Goal: Task Accomplishment & Management: Manage account settings

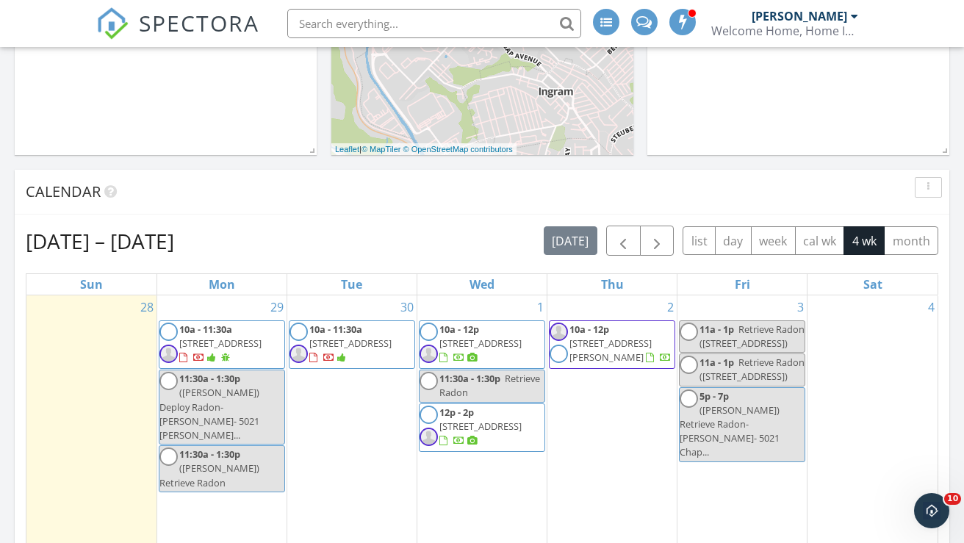
scroll to position [555, 0]
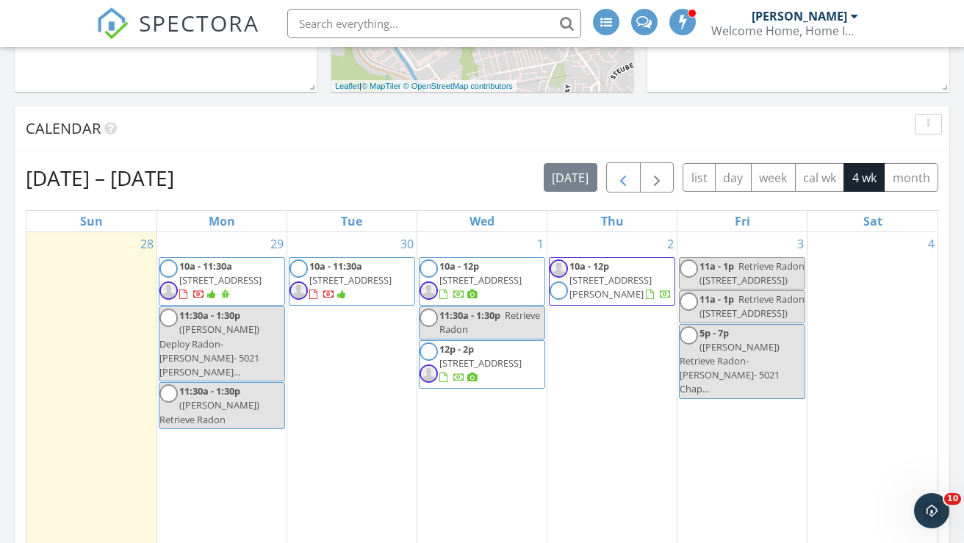
click at [619, 169] on span "button" at bounding box center [623, 178] width 18 height 18
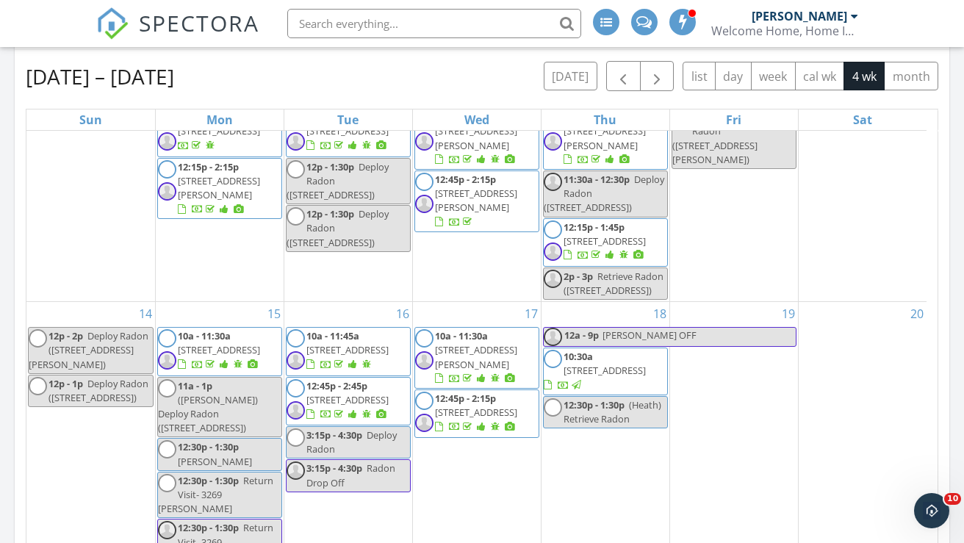
scroll to position [938, 0]
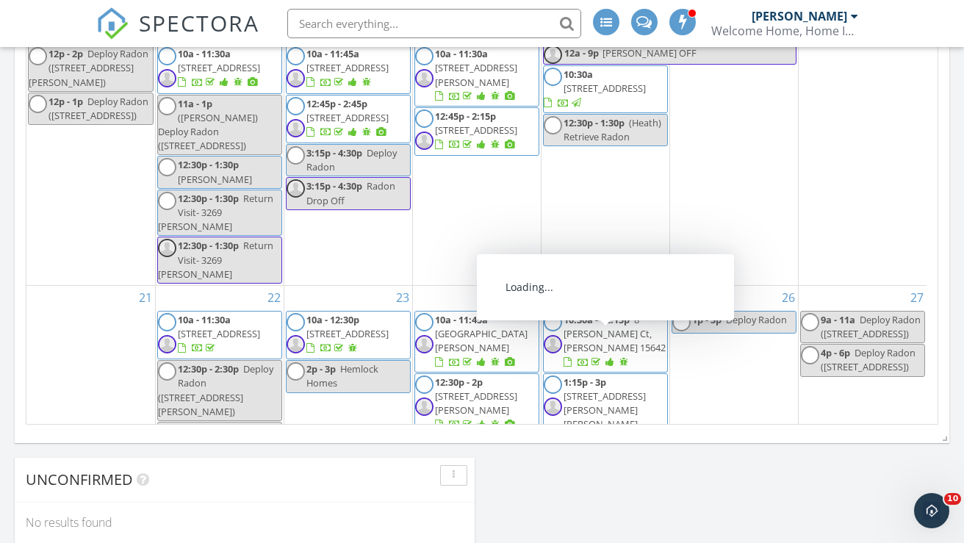
click at [636, 389] on span "322 Lentz St, Jeannette 15644" at bounding box center [605, 409] width 82 height 41
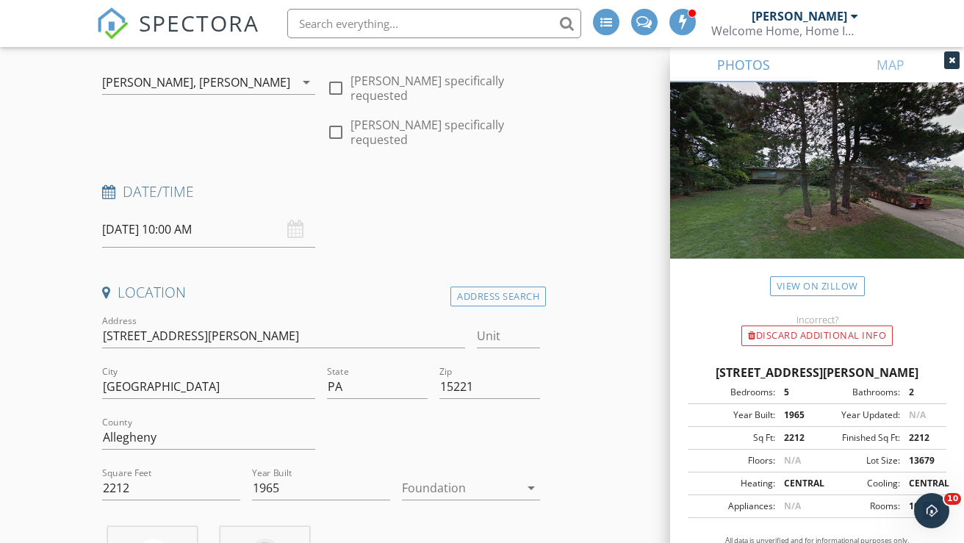
drag, startPoint x: 696, startPoint y: 371, endPoint x: 944, endPoint y: 377, distance: 247.7
click at [944, 377] on div "2417 Marbury Rd, Pittsburgh PA 15221" at bounding box center [817, 373] width 259 height 18
copy div "2417 Marbury Rd, Pittsburgh PA 15221"
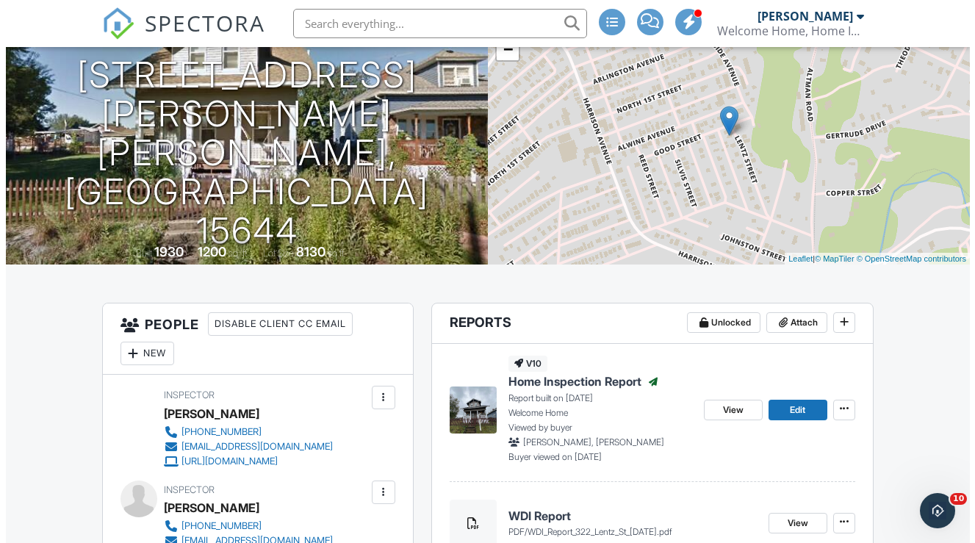
scroll to position [226, 0]
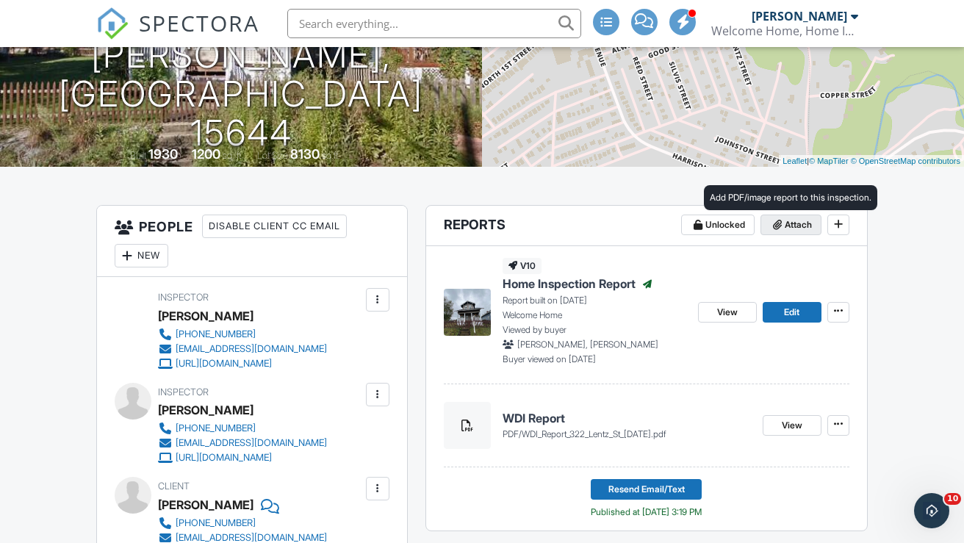
click at [801, 232] on span "Attach" at bounding box center [798, 225] width 27 height 15
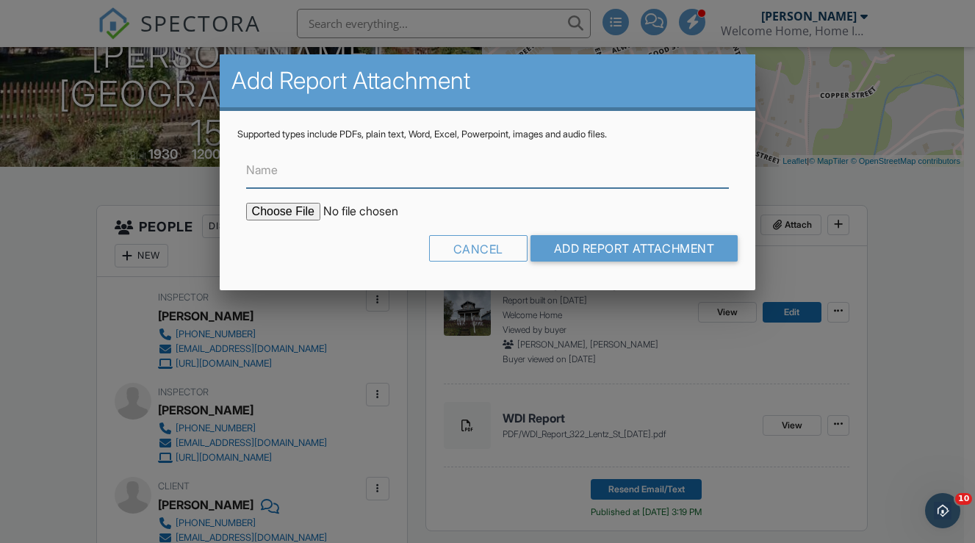
click at [408, 170] on input "Name" at bounding box center [488, 170] width 484 height 36
type input "Radon Report"
click at [268, 208] on input "file" at bounding box center [371, 212] width 250 height 18
type input "C:\fakepath\Radon 322 Lentz St_9.27.25 - 1.9.pdf"
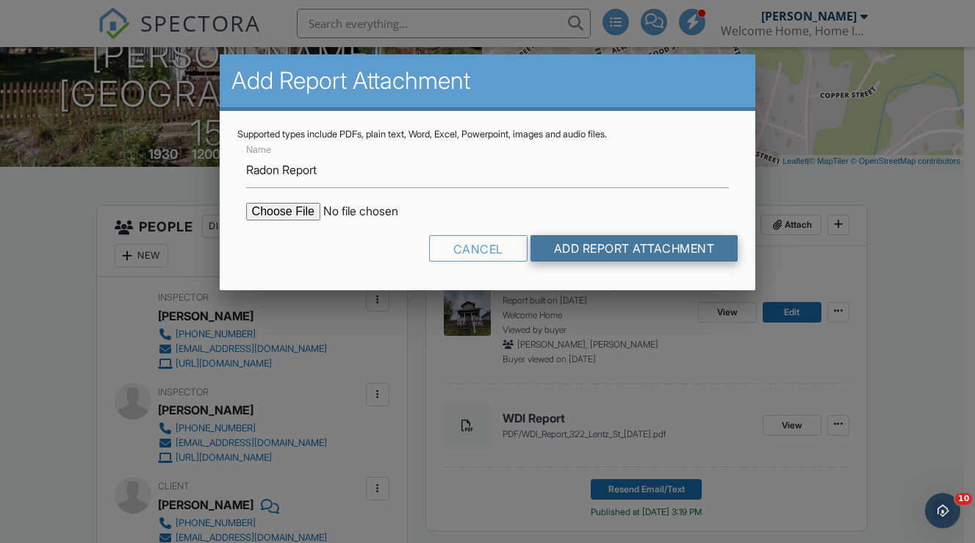
click at [612, 246] on input "Add Report Attachment" at bounding box center [635, 248] width 208 height 26
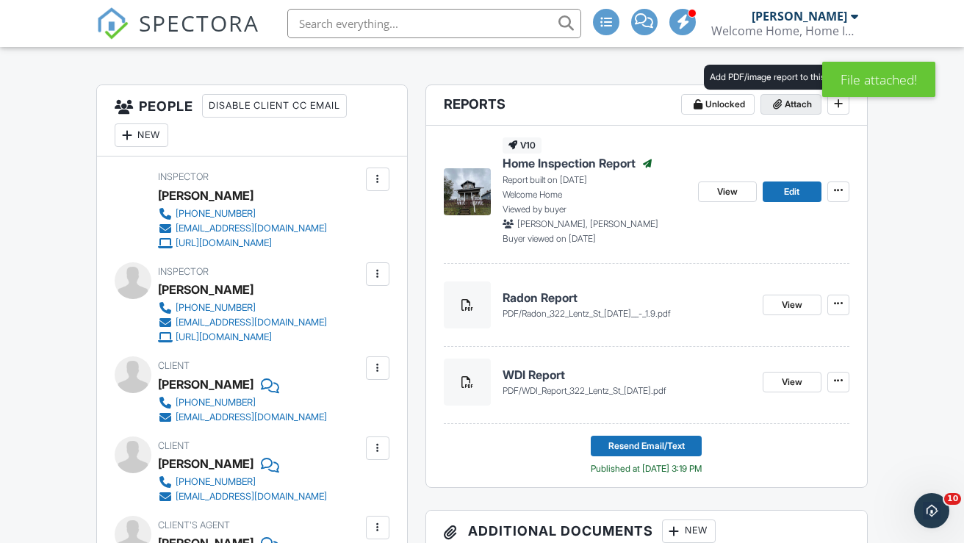
click at [787, 112] on span "Attach" at bounding box center [798, 104] width 27 height 15
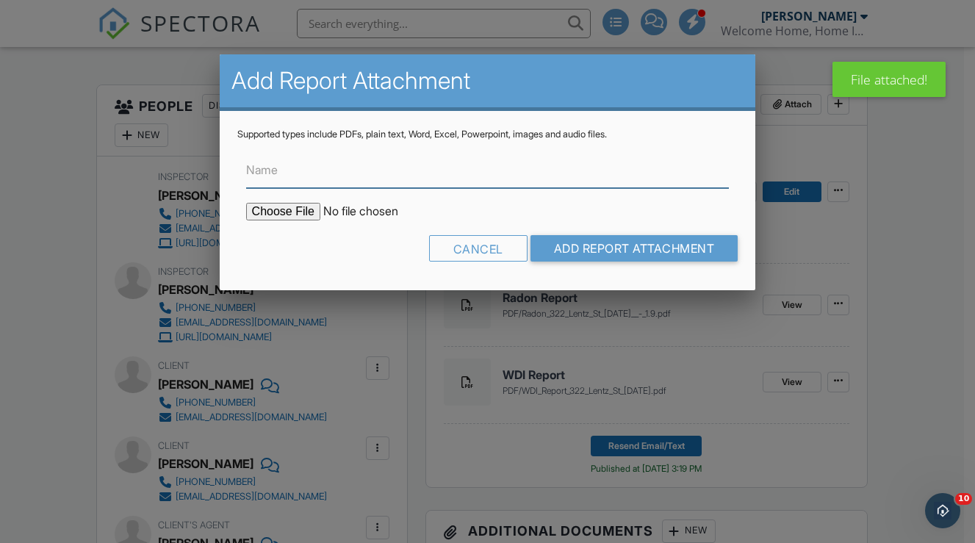
click at [373, 178] on input "Name" at bounding box center [488, 170] width 484 height 36
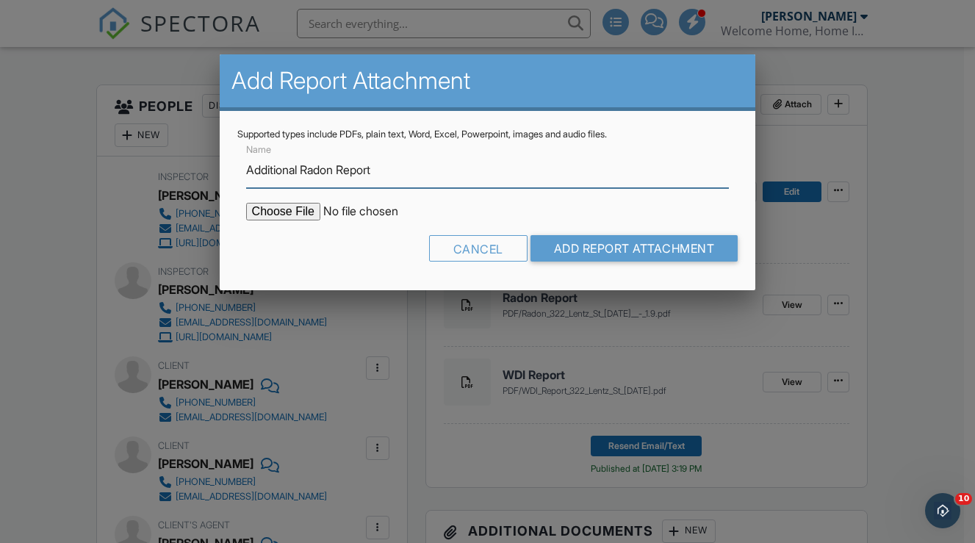
type input "Additional Radon Report"
click at [283, 210] on input "file" at bounding box center [371, 212] width 250 height 18
type input "C:\fakepath\RADON RESULTS 322 LENTZ ST_9.27.25 - 1.9.pdf"
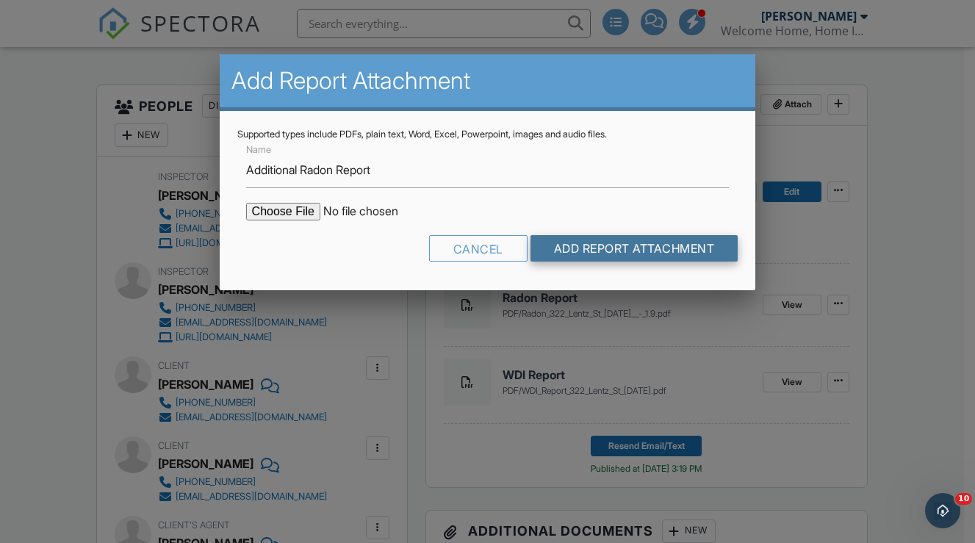
click at [619, 245] on input "Add Report Attachment" at bounding box center [635, 248] width 208 height 26
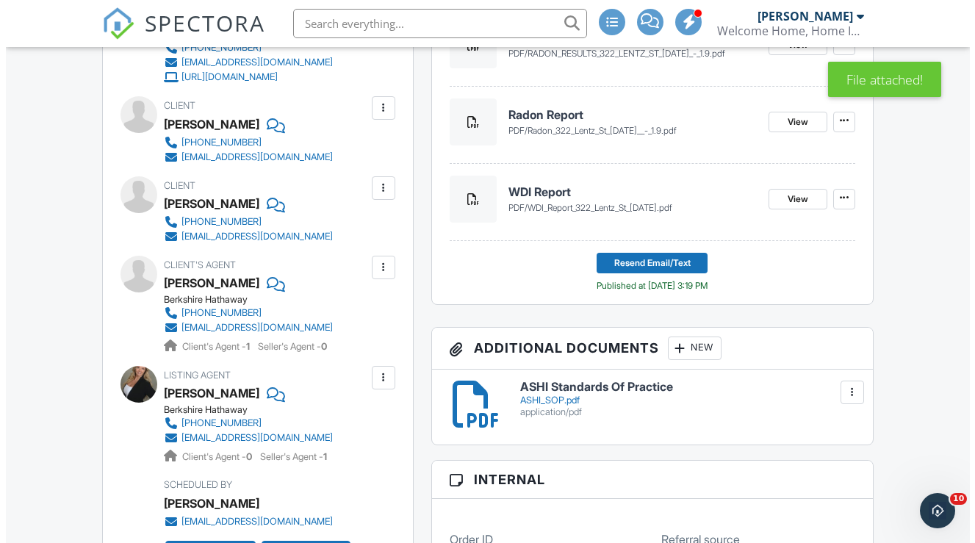
scroll to position [686, 0]
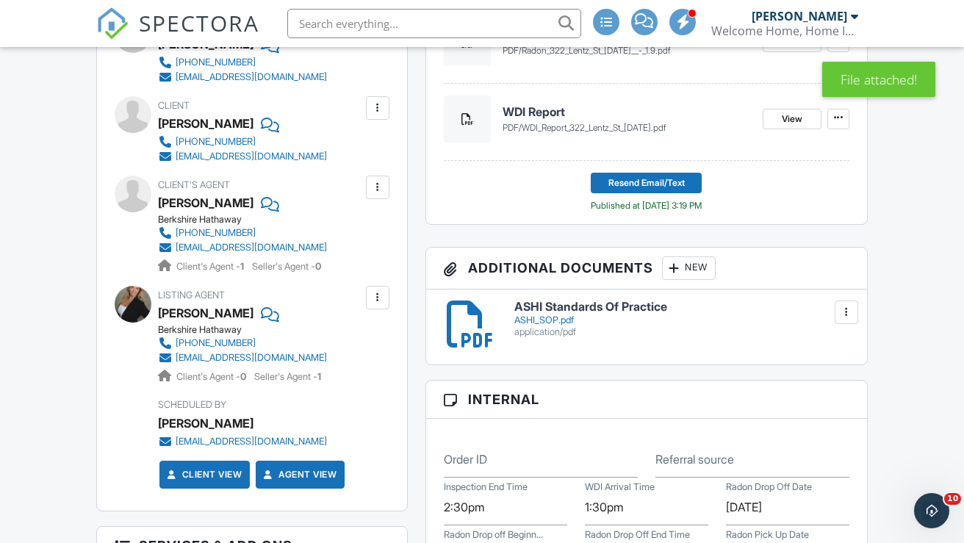
click at [682, 276] on div at bounding box center [674, 268] width 15 height 15
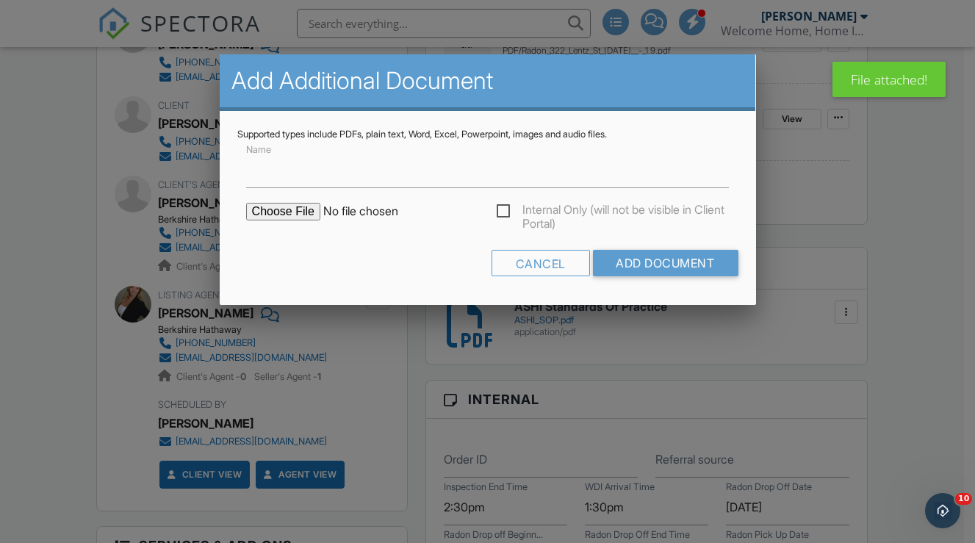
click at [270, 204] on input "file" at bounding box center [371, 212] width 250 height 18
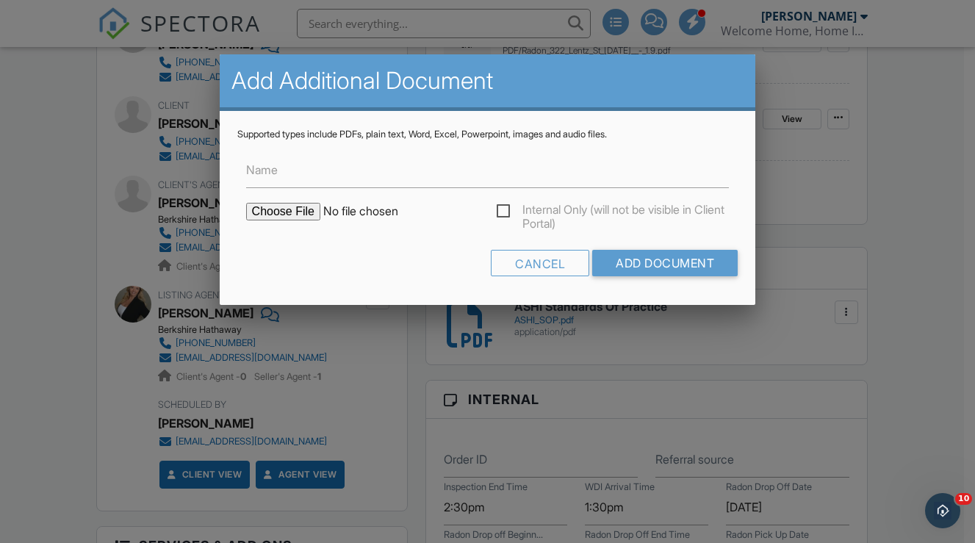
type input "C:\fakepath\Home Buyer's and Seller's Guide to Radon.pdf"
click at [673, 258] on input "Add Document" at bounding box center [664, 263] width 145 height 26
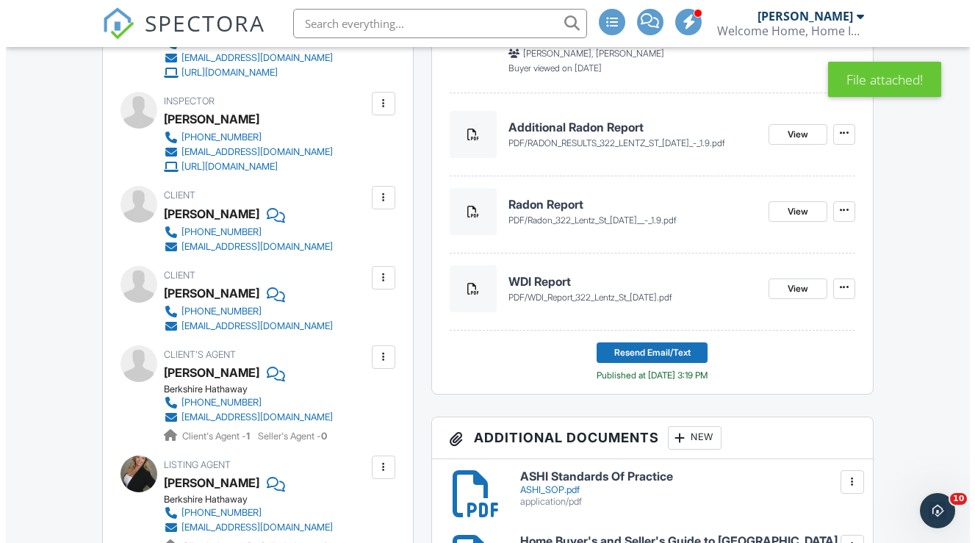
scroll to position [700, 0]
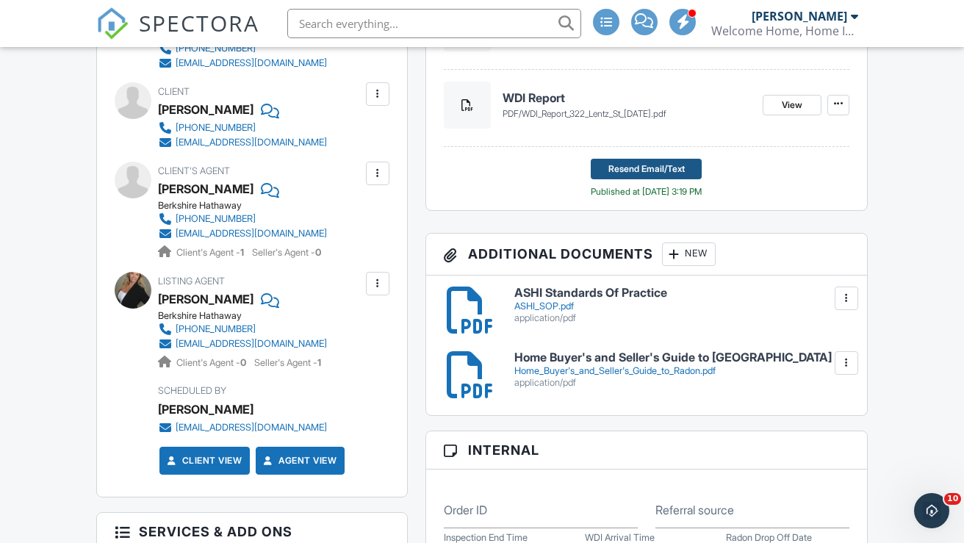
click at [639, 176] on span "Resend Email/Text" at bounding box center [646, 169] width 76 height 15
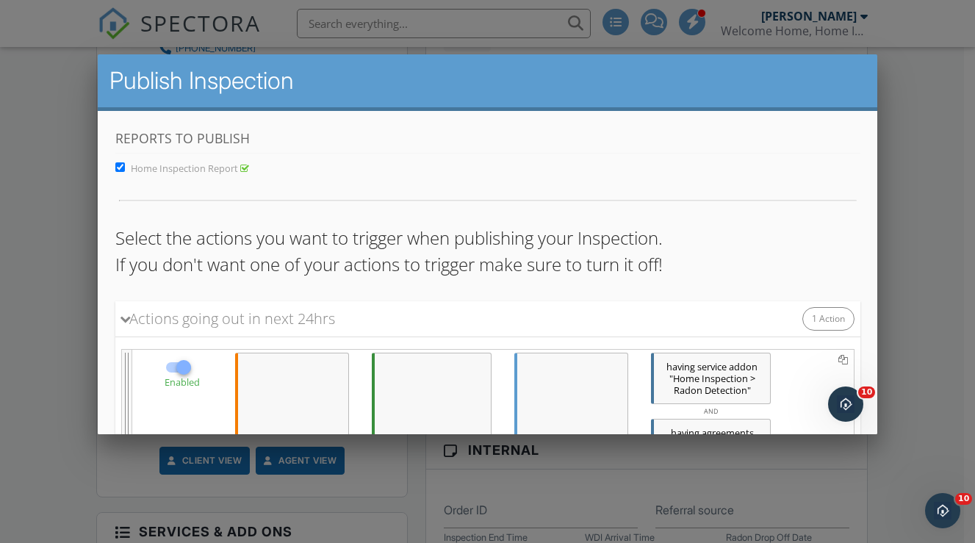
scroll to position [400, 0]
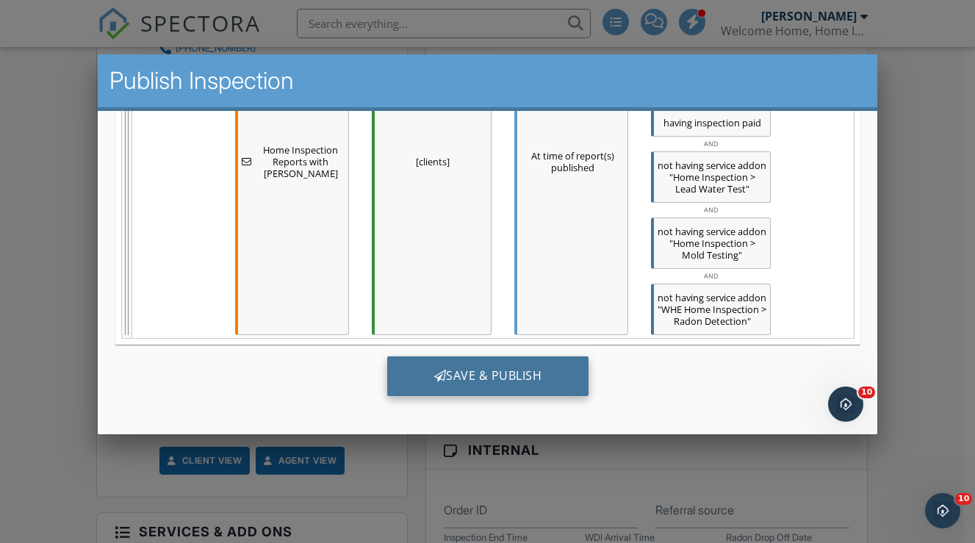
click at [478, 368] on div "Save & Publish" at bounding box center [488, 376] width 202 height 40
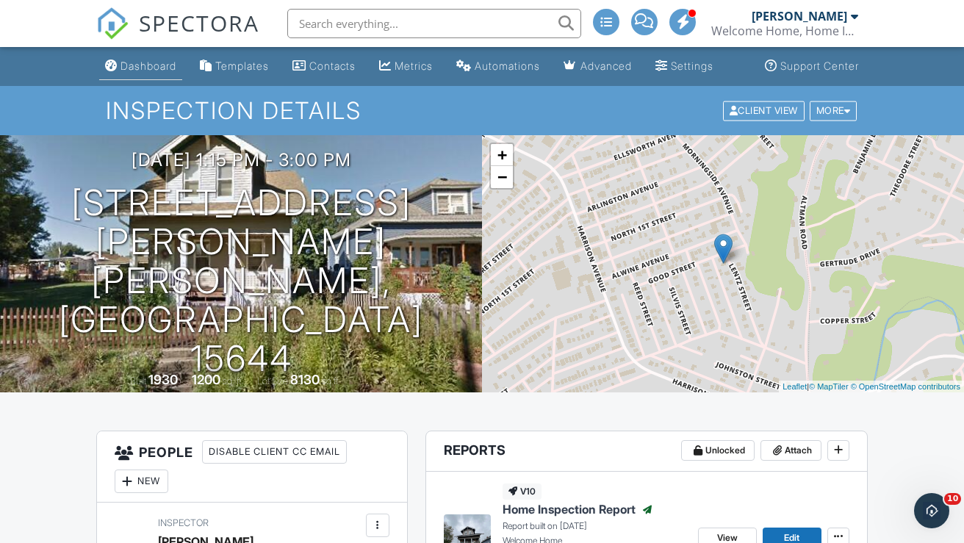
click at [143, 72] on div "Dashboard" at bounding box center [149, 66] width 56 height 12
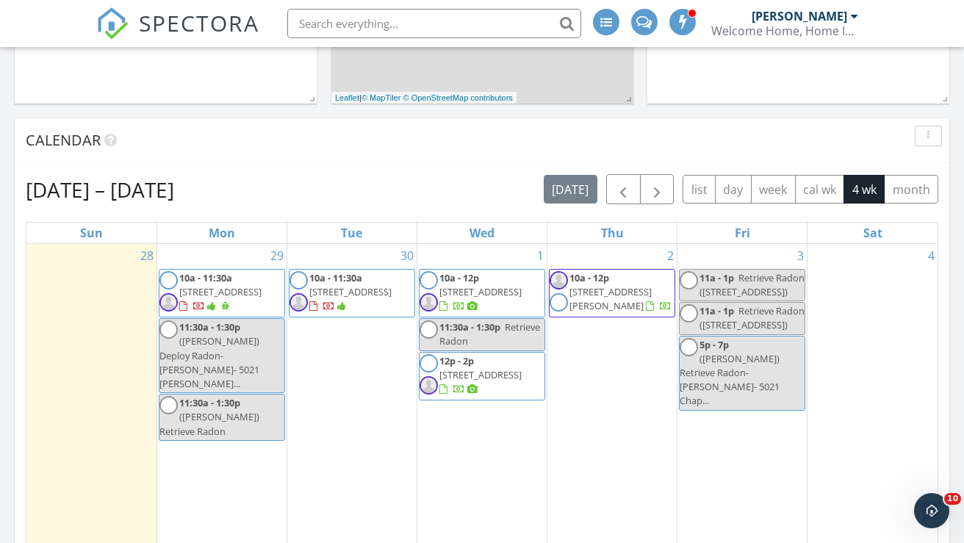
scroll to position [643, 0]
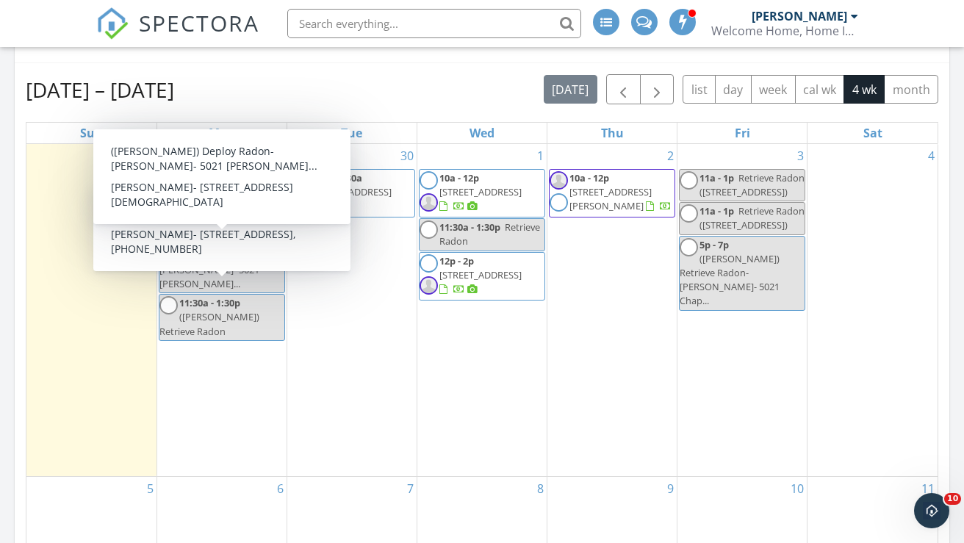
click at [219, 185] on span "5385 Highgrove Rd, Pittsburgh 15236" at bounding box center [220, 191] width 82 height 13
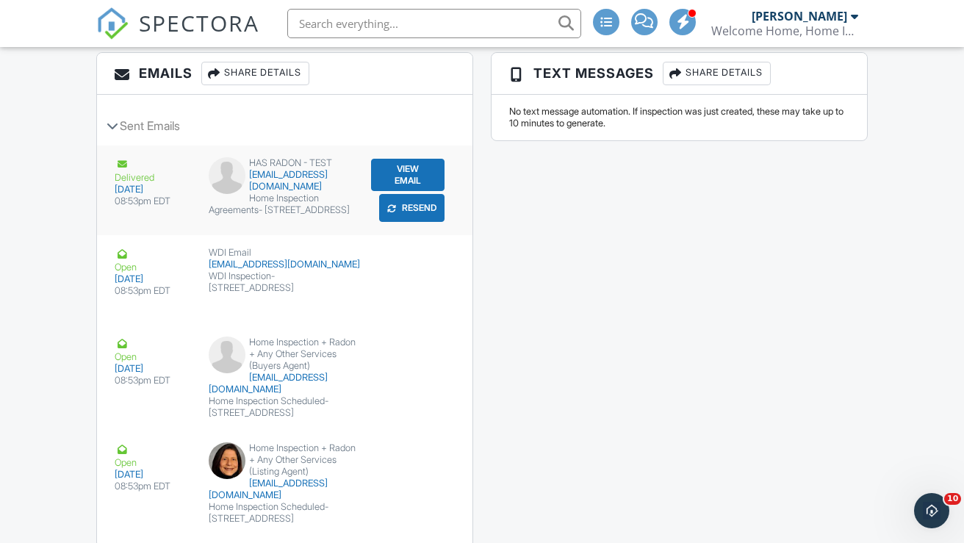
scroll to position [2039, 0]
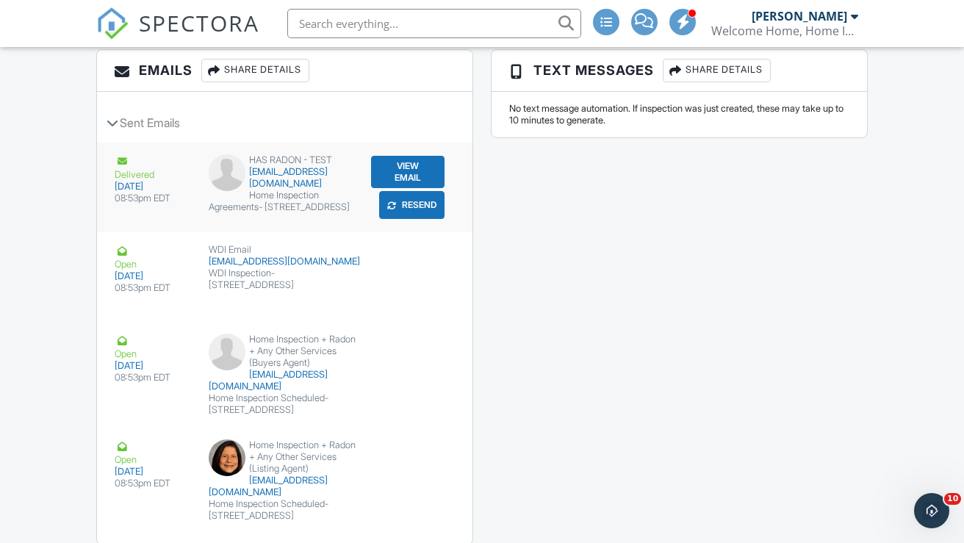
click at [414, 216] on button "Resend" at bounding box center [411, 205] width 65 height 28
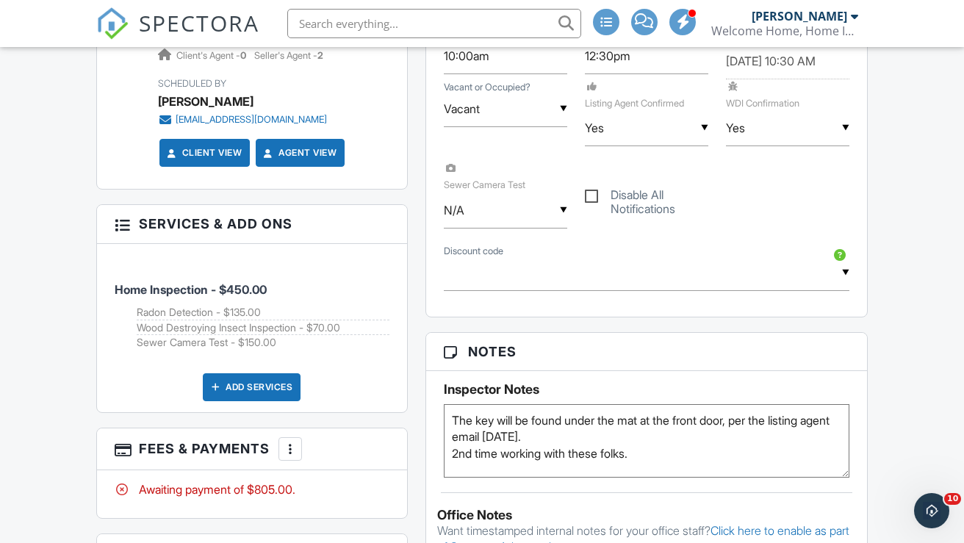
scroll to position [925, 0]
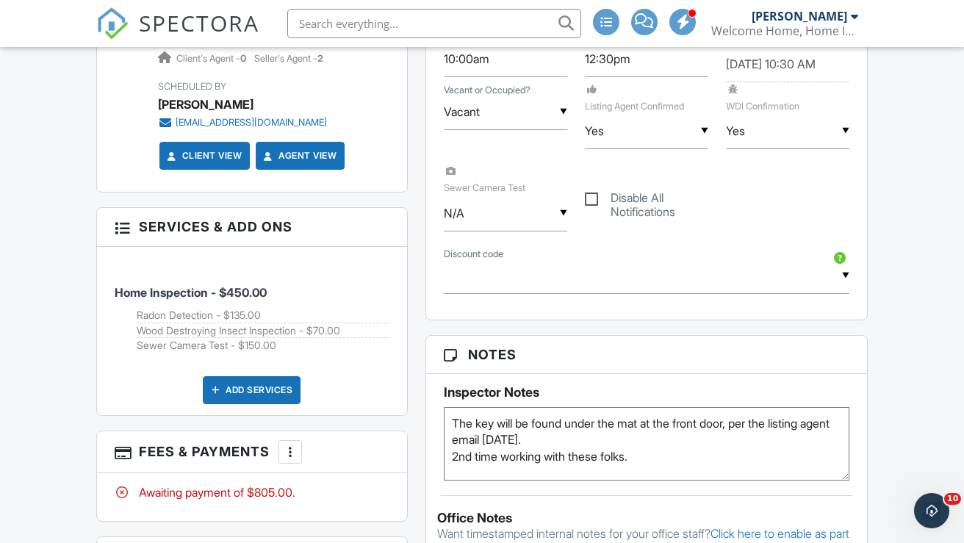
click at [464, 227] on div "▼ N/A N/A Yes No N/A Yes No" at bounding box center [505, 213] width 123 height 36
click at [481, 302] on span "Yes" at bounding box center [480, 288] width 43 height 37
type input "Yes"
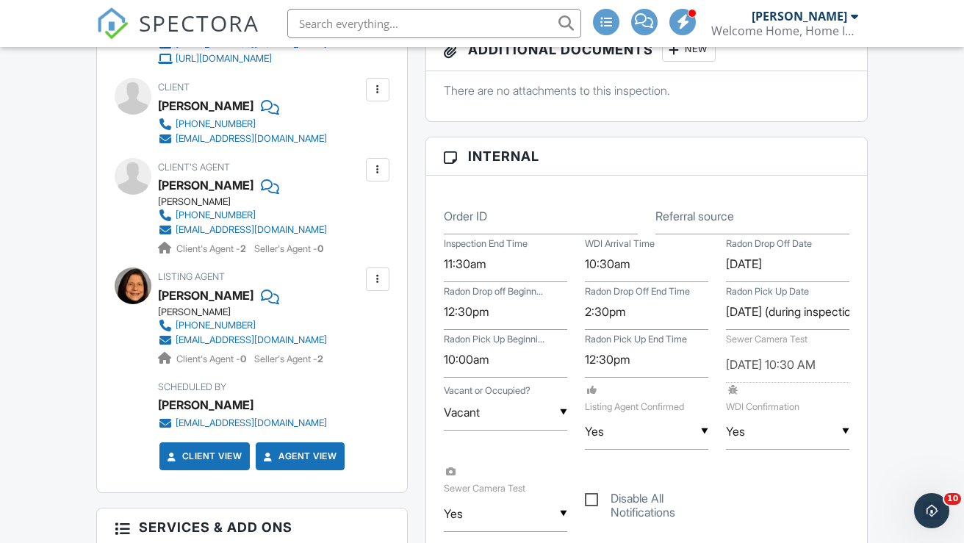
scroll to position [0, 0]
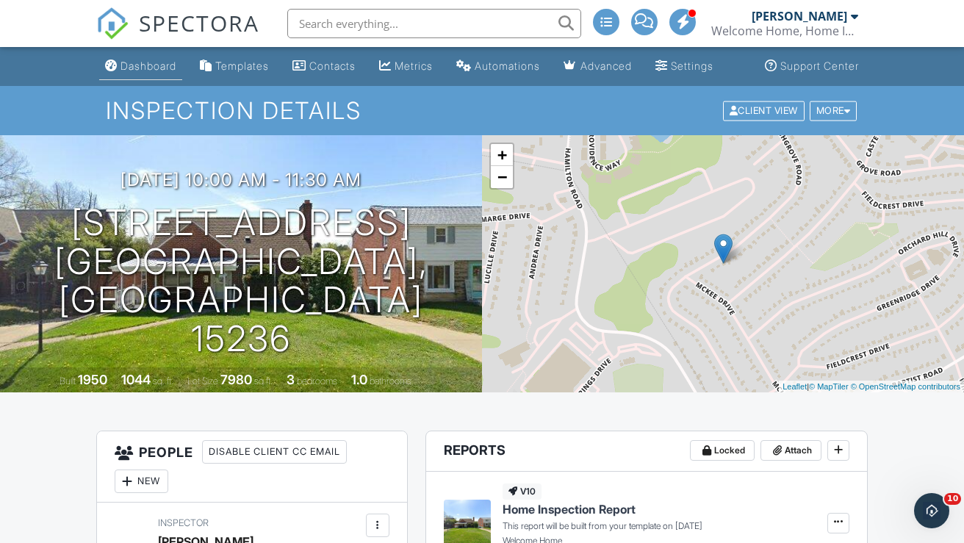
click at [145, 72] on div "Dashboard" at bounding box center [149, 66] width 56 height 12
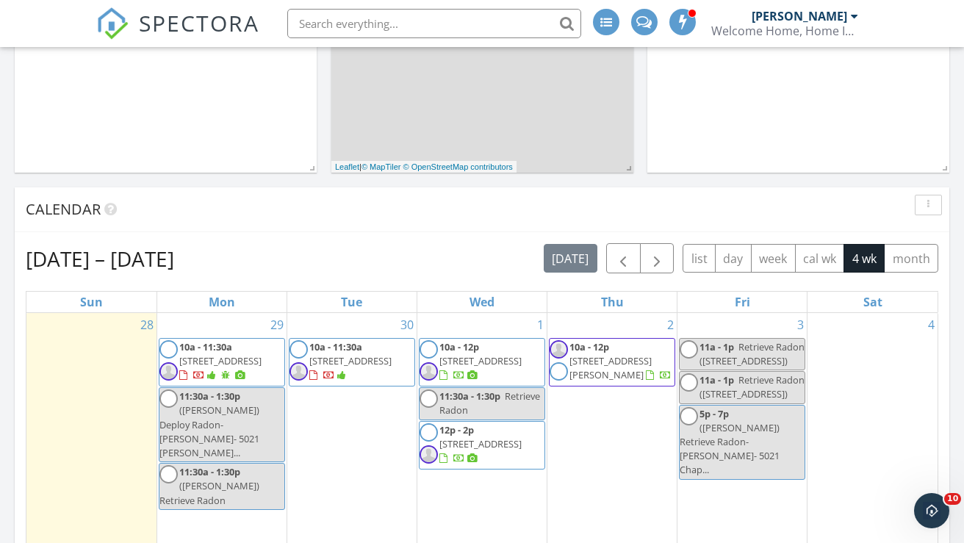
scroll to position [616, 0]
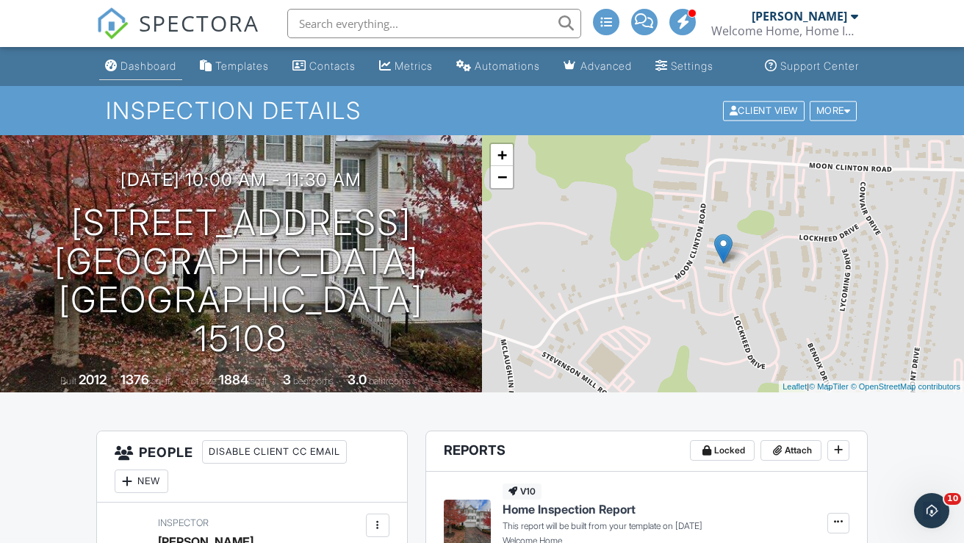
click at [131, 72] on div "Dashboard" at bounding box center [149, 66] width 56 height 12
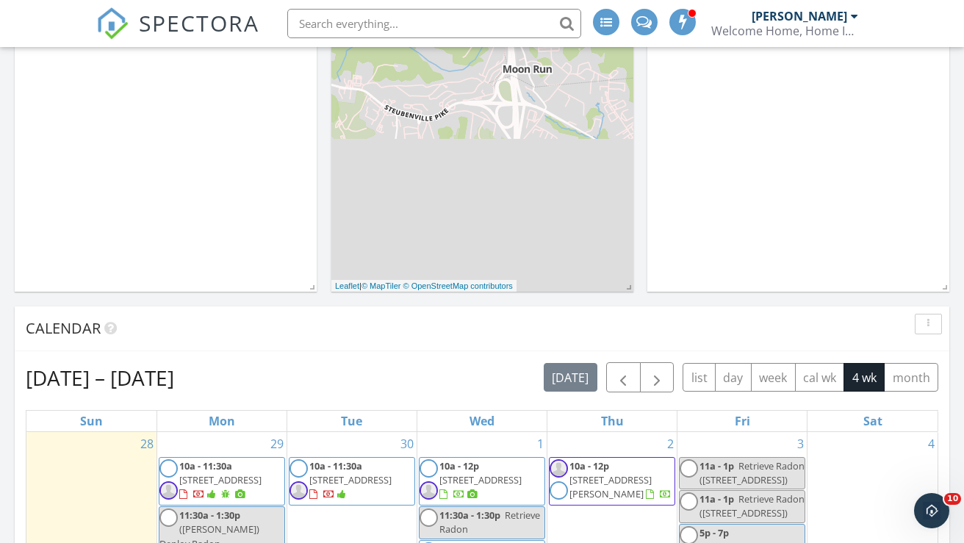
scroll to position [633, 0]
